Goal: Task Accomplishment & Management: Manage account settings

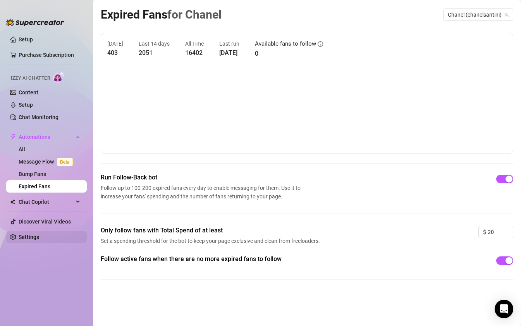
click at [39, 237] on link "Settings" at bounding box center [29, 237] width 21 height 6
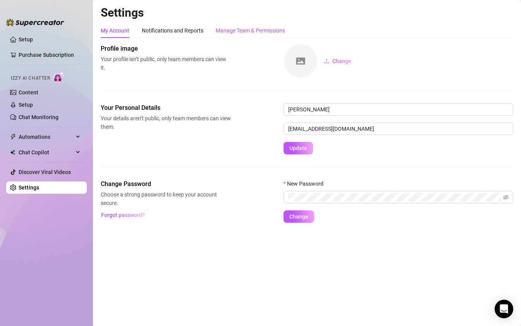
click at [239, 29] on div "Manage Team & Permissions" at bounding box center [250, 30] width 69 height 9
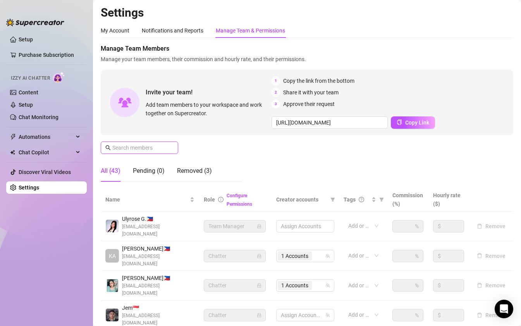
click at [144, 151] on input "text" at bounding box center [139, 148] width 55 height 9
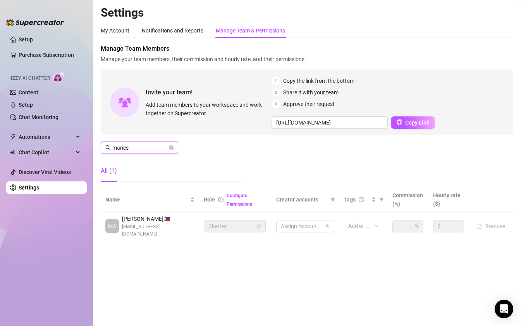
type input "maries"
drag, startPoint x: 181, startPoint y: 227, endPoint x: 122, endPoint y: 228, distance: 59.3
click at [122, 228] on div "MA [PERSON_NAME] 🇵🇭 [EMAIL_ADDRESS][DOMAIN_NAME]" at bounding box center [149, 226] width 89 height 23
copy span "[EMAIL_ADDRESS][DOMAIN_NAME]"
click at [309, 224] on div at bounding box center [301, 226] width 47 height 11
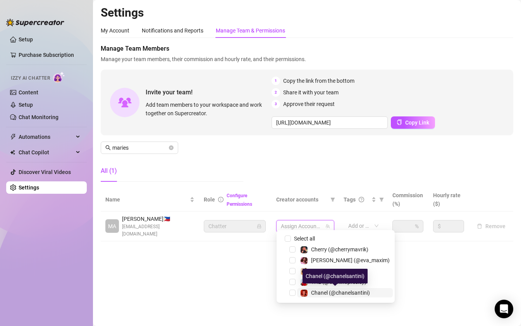
click at [308, 294] on div "Chanel (@chanelsantini)" at bounding box center [335, 293] width 70 height 9
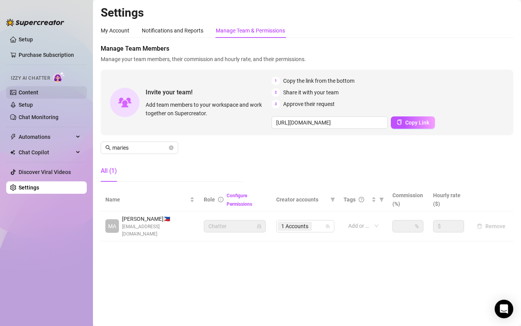
click at [38, 94] on link "Content" at bounding box center [29, 92] width 20 height 6
